Goal: Communication & Community: Answer question/provide support

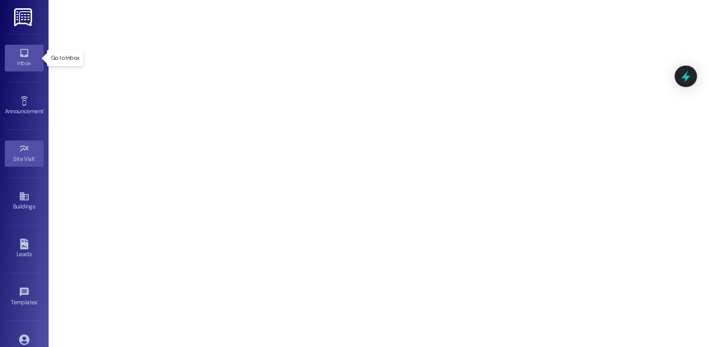
click at [25, 60] on div "Inbox" at bounding box center [24, 63] width 49 height 10
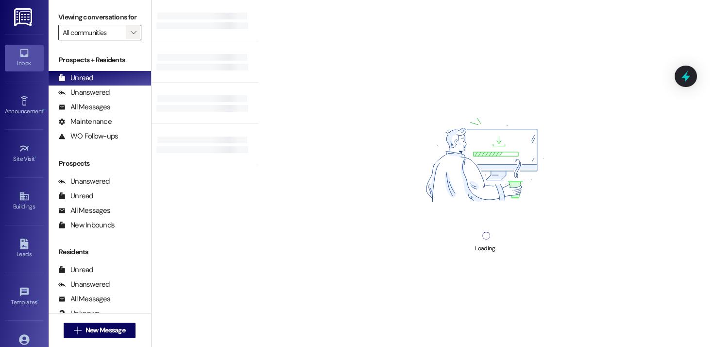
click at [131, 40] on span "" at bounding box center [133, 33] width 9 height 16
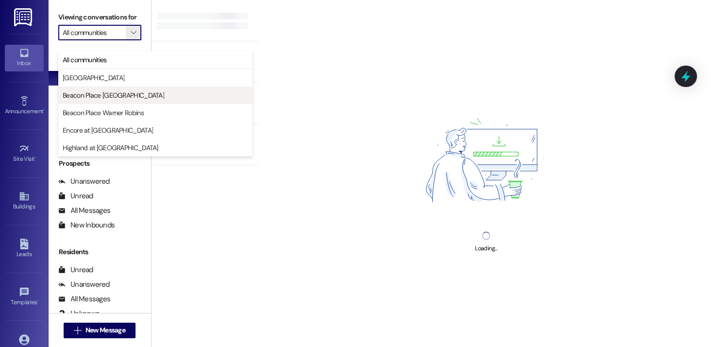
click at [109, 96] on span "Beacon Place [GEOGRAPHIC_DATA]" at bounding box center [114, 95] width 102 height 10
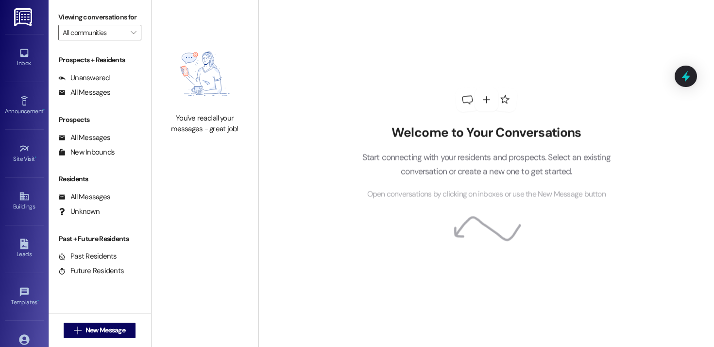
type input "Beacon Place [GEOGRAPHIC_DATA]"
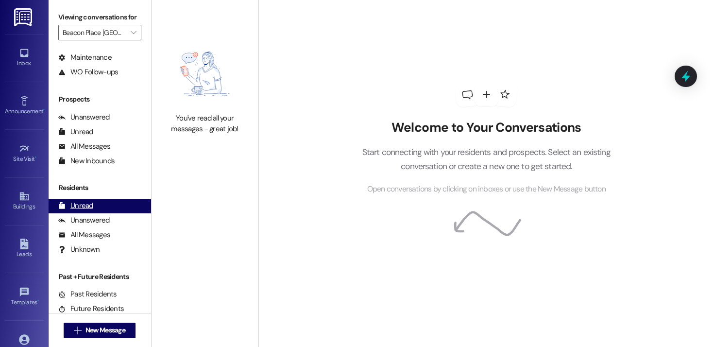
scroll to position [67, 0]
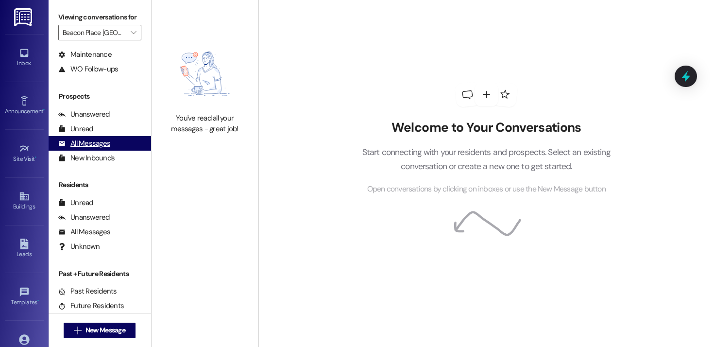
click at [99, 149] on div "All Messages" at bounding box center [84, 143] width 52 height 10
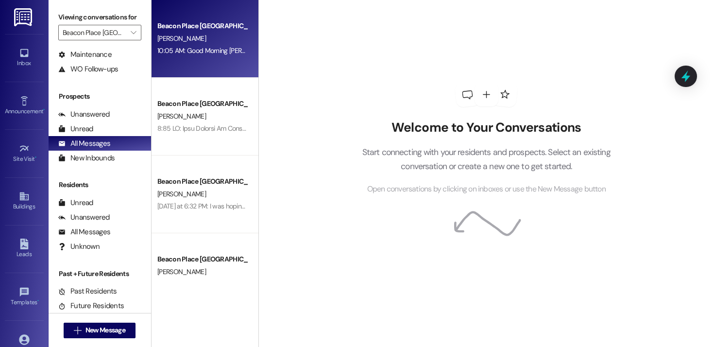
click at [156, 62] on div "Beacon Place Tuscaloosa Prospect [PERSON_NAME] 10:05 AM: Good Morning [PERSON_N…" at bounding box center [205, 39] width 107 height 78
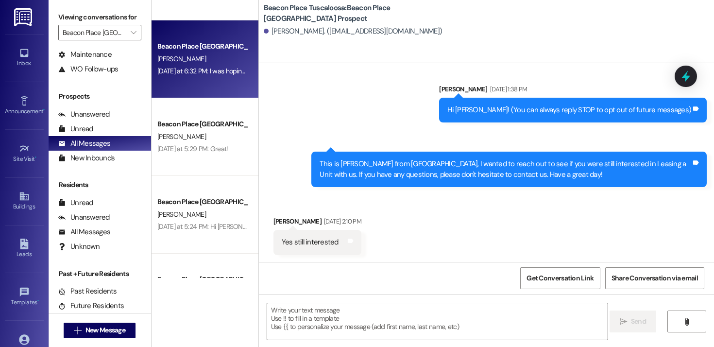
scroll to position [138, 0]
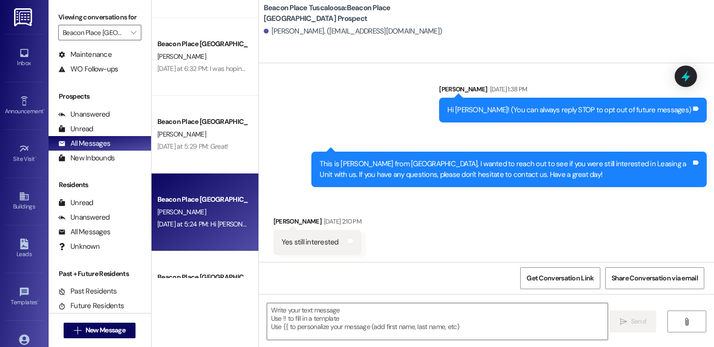
click at [210, 200] on div "Beacon Place [GEOGRAPHIC_DATA] Prospect" at bounding box center [202, 199] width 90 height 10
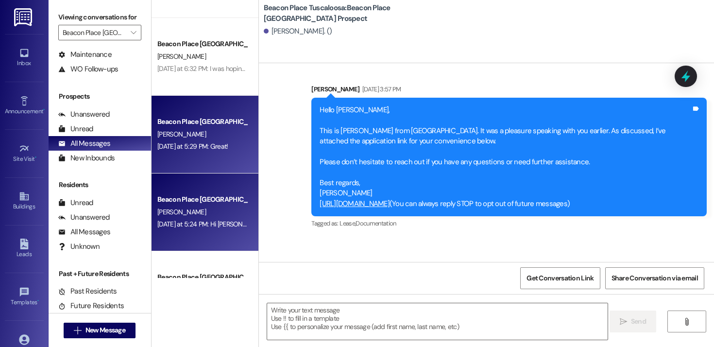
click at [213, 128] on div "Beacon Place [GEOGRAPHIC_DATA] Prospect" at bounding box center [202, 122] width 92 height 12
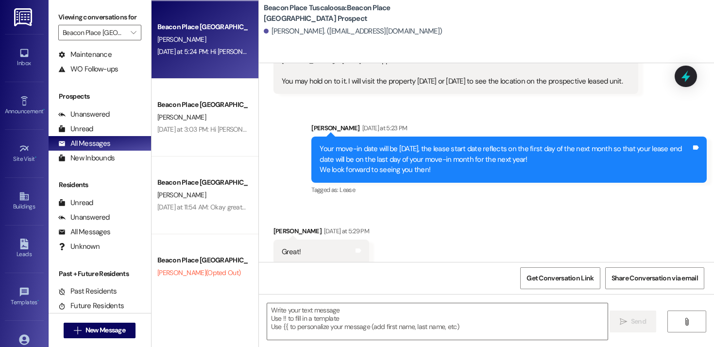
scroll to position [316, 0]
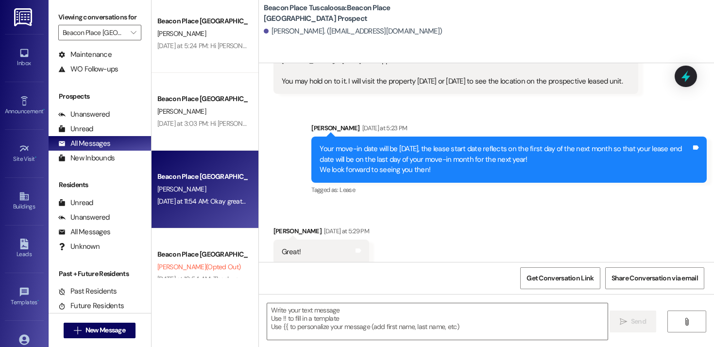
click at [197, 192] on div "[PERSON_NAME]" at bounding box center [202, 189] width 92 height 12
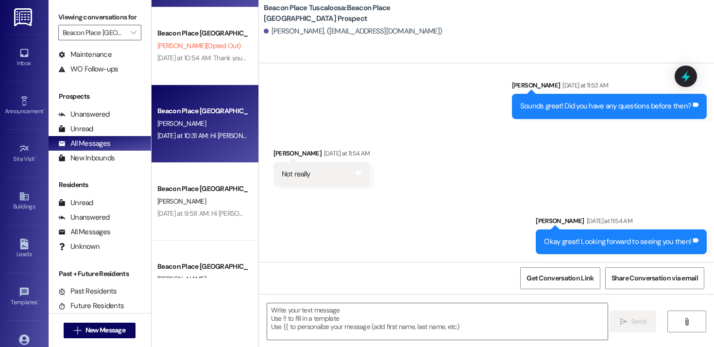
scroll to position [533, 0]
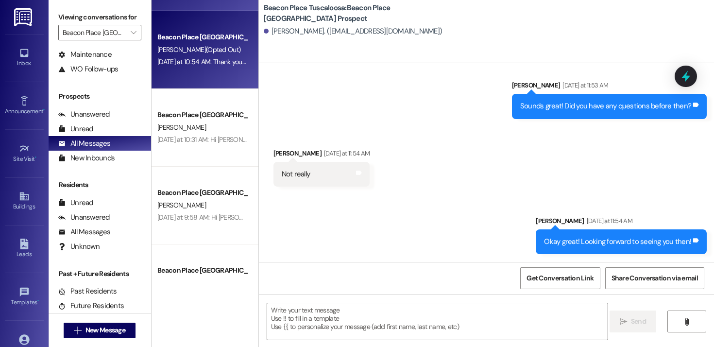
click at [188, 70] on div "Beacon Place Tuscaloosa Prospect [PERSON_NAME] (Opted Out) [DATE] at 10:54 AM: …" at bounding box center [205, 50] width 107 height 78
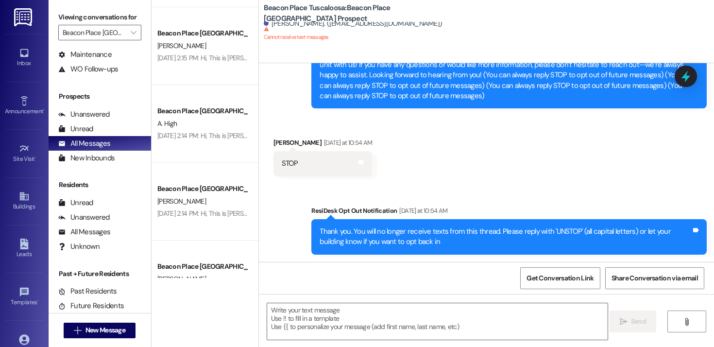
scroll to position [3221, 0]
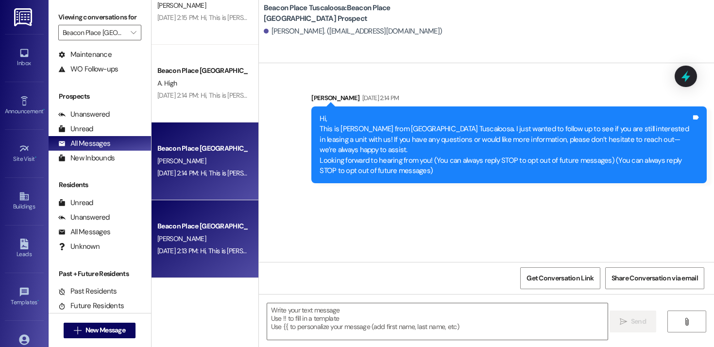
click at [189, 242] on div "[PERSON_NAME]" at bounding box center [202, 239] width 92 height 12
